Goal: Obtain resource: Download file/media

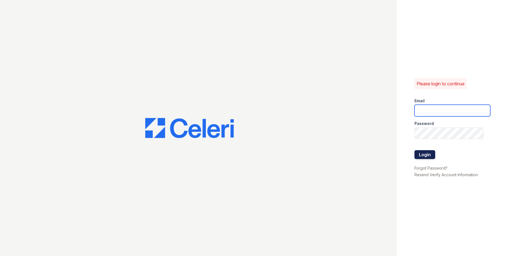
type input "[EMAIL_ADDRESS][DOMAIN_NAME]"
click at [425, 157] on button "Login" at bounding box center [425, 154] width 21 height 9
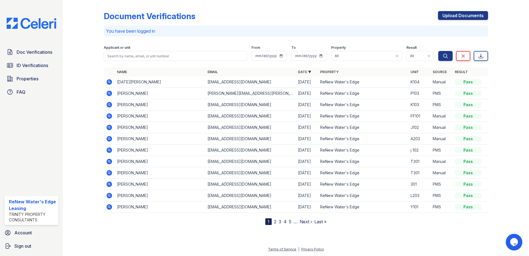
click at [110, 139] on icon at bounding box center [110, 139] width 6 height 6
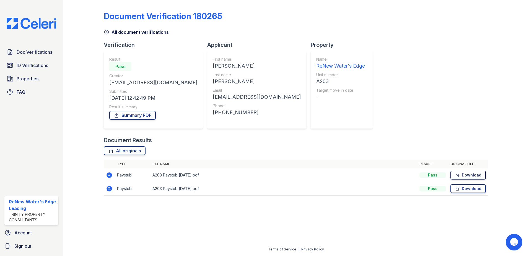
click at [463, 177] on link "Download" at bounding box center [468, 175] width 35 height 9
click at [34, 54] on span "Doc Verifications" at bounding box center [35, 52] width 36 height 7
